Goal: Task Accomplishment & Management: Use online tool/utility

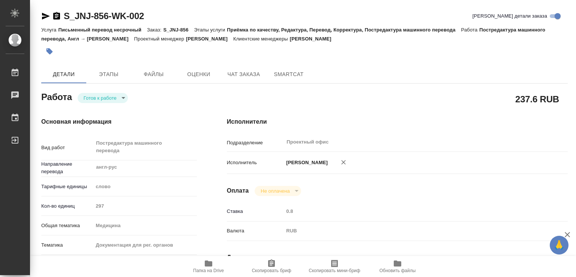
type textarea "x"
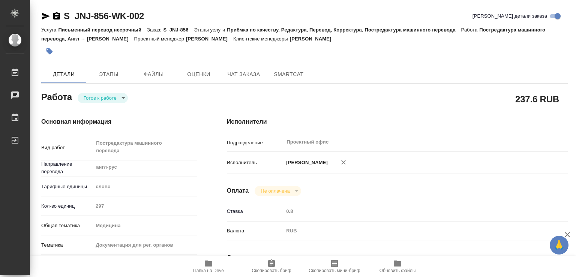
type textarea "x"
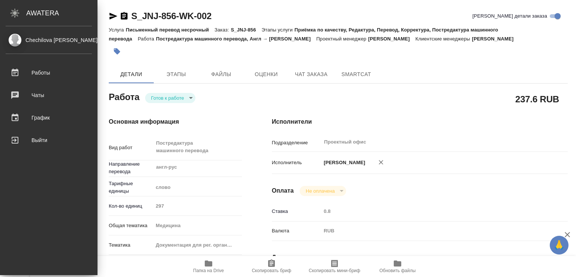
type textarea "x"
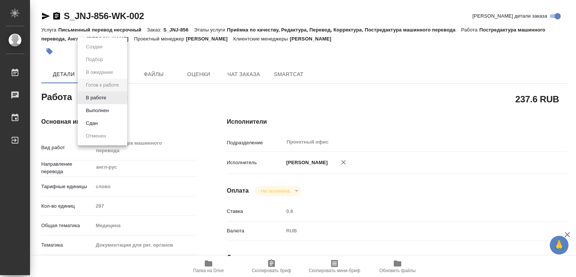
click at [110, 97] on body "🙏 .cls-1 fill:#fff; AWATERA Chechilova Mariia Работы 0 Чаты График Выйти S_JNJ-…" at bounding box center [288, 138] width 576 height 277
click at [104, 97] on button "В работе" at bounding box center [96, 98] width 25 height 8
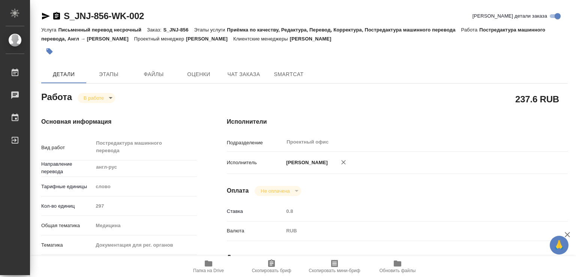
type textarea "x"
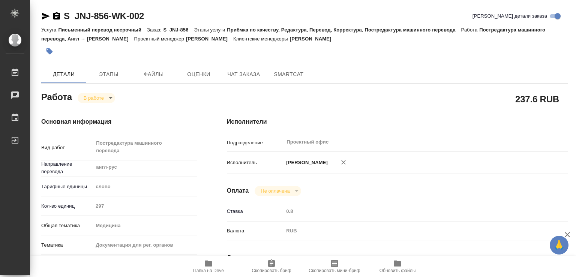
type textarea "x"
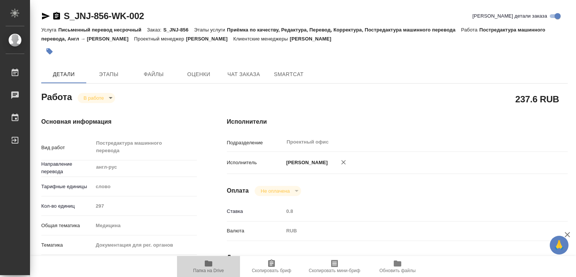
click at [207, 263] on icon "button" at bounding box center [208, 263] width 7 height 6
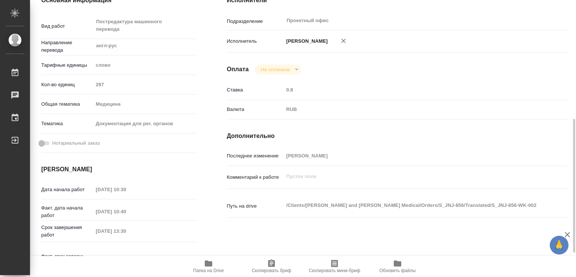
scroll to position [202, 0]
